Goal: Find specific fact

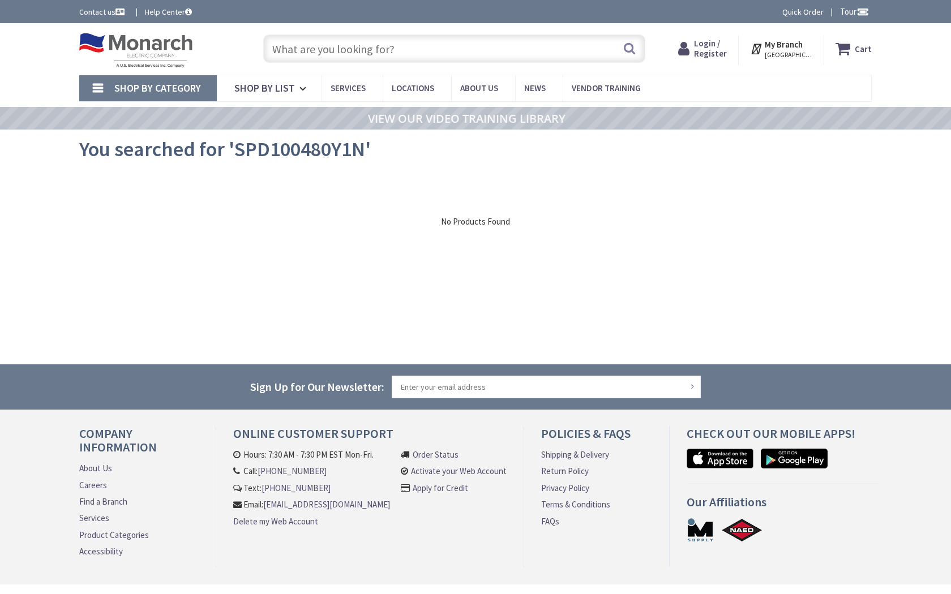
type input "[GEOGRAPHIC_DATA], [GEOGRAPHIC_DATA]"
